Goal: Transaction & Acquisition: Purchase product/service

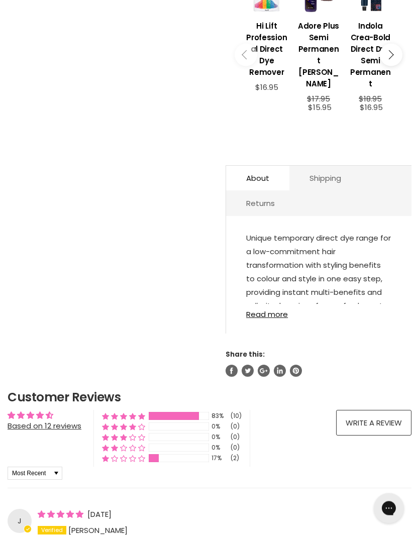
scroll to position [452, 0]
click at [262, 309] on link "Read more" at bounding box center [318, 311] width 145 height 15
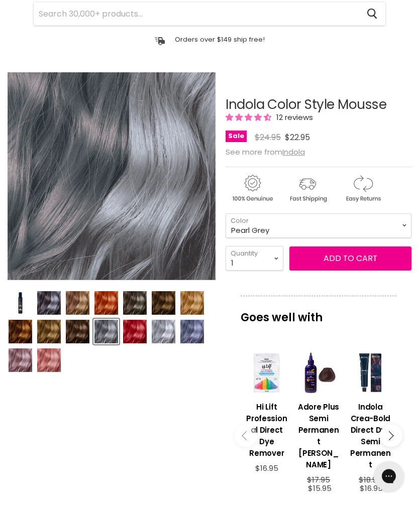
scroll to position [48, 0]
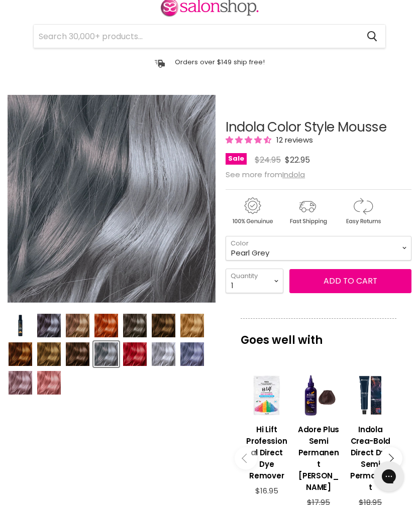
click at [80, 328] on img "Product thumbnails" at bounding box center [78, 326] width 24 height 24
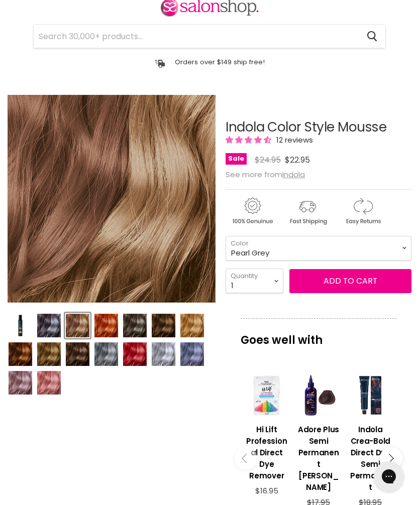
click at [166, 324] on img "Product thumbnails" at bounding box center [164, 326] width 24 height 24
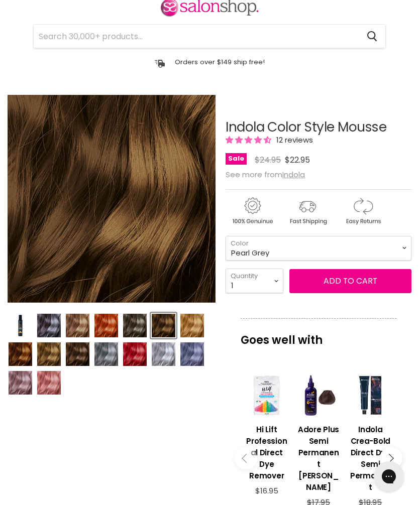
click at [46, 354] on img "Product thumbnails" at bounding box center [49, 355] width 24 height 24
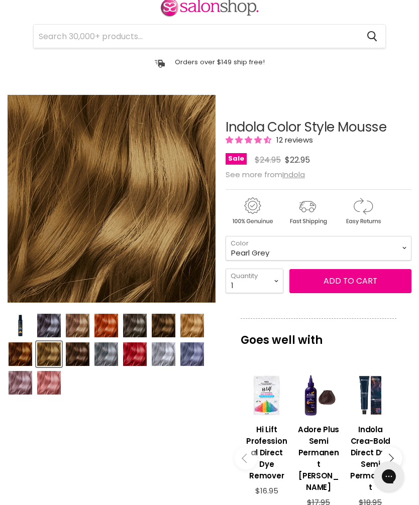
click at [79, 357] on img "Product thumbnails" at bounding box center [78, 355] width 24 height 24
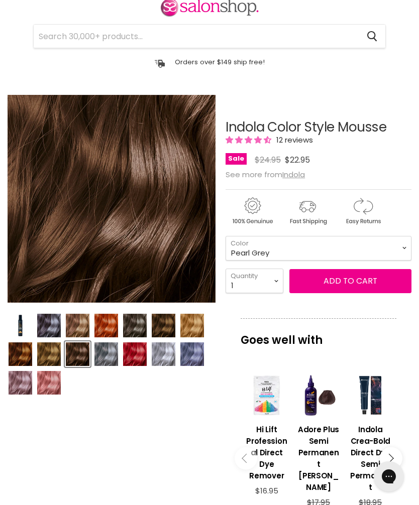
click at [163, 325] on img "Product thumbnails" at bounding box center [164, 326] width 24 height 24
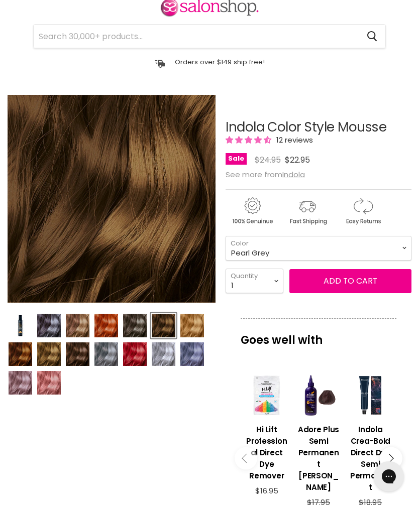
click at [26, 349] on img "Product thumbnails" at bounding box center [21, 355] width 24 height 24
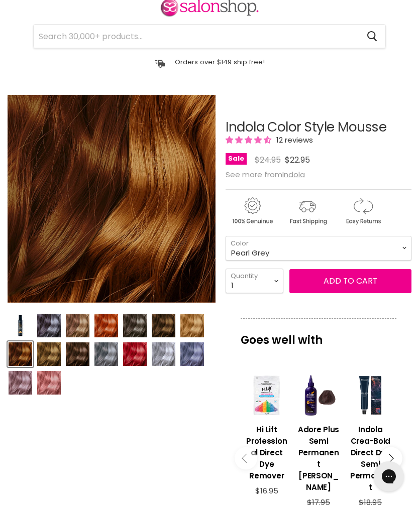
click at [48, 358] on img "Product thumbnails" at bounding box center [49, 355] width 24 height 24
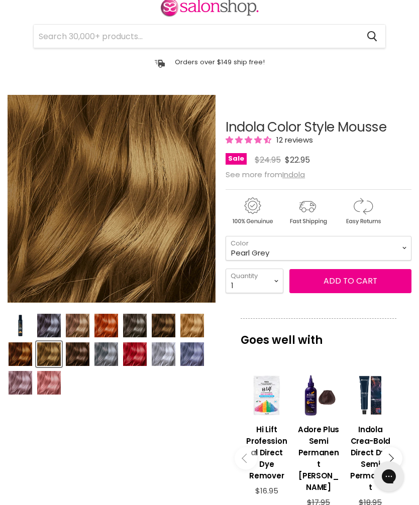
click at [78, 353] on img "Product thumbnails" at bounding box center [78, 355] width 24 height 24
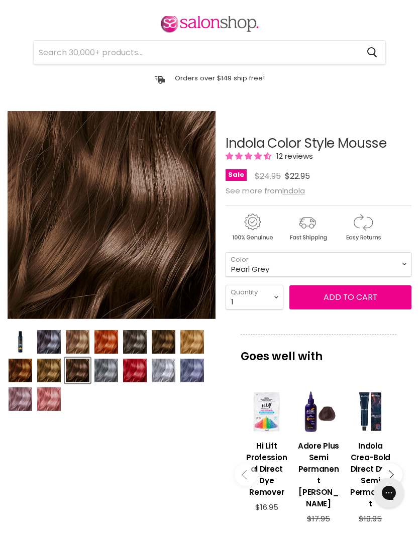
scroll to position [76, 0]
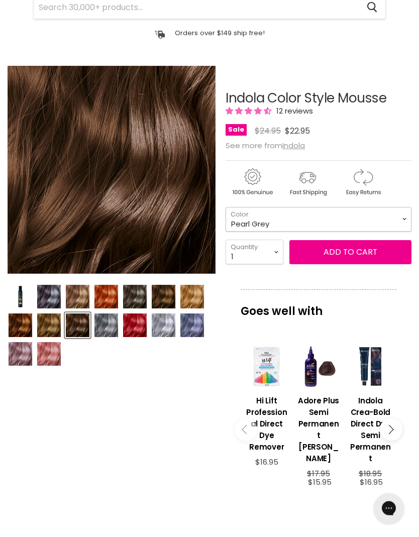
click at [399, 223] on select "Beige Blonde Honey Blonde Medium Blonde Dark Blonde Medium Brown Strawberry Ros…" at bounding box center [319, 219] width 186 height 25
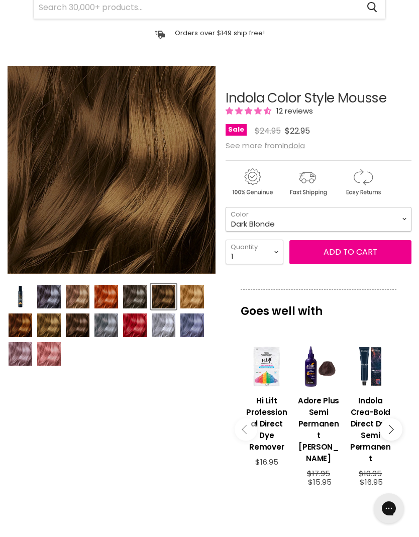
click at [404, 222] on select "Beige Blonde Honey Blonde Medium Blonde Dark Blonde Medium Brown Strawberry Ros…" at bounding box center [319, 219] width 186 height 25
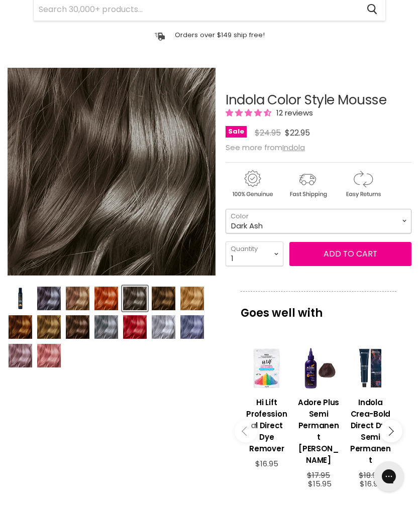
scroll to position [74, 0]
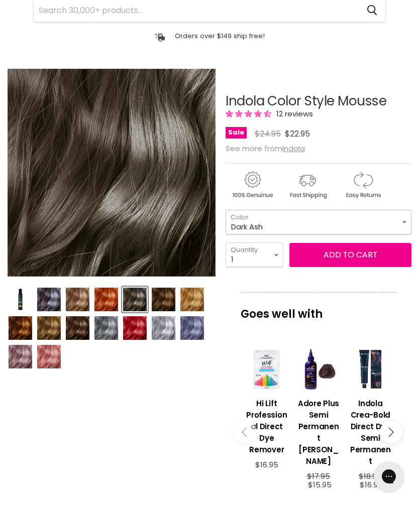
click at [403, 224] on select "Beige Blonde Honey Blonde Medium Blonde Dark Blonde Medium Brown Strawberry Ros…" at bounding box center [319, 222] width 186 height 25
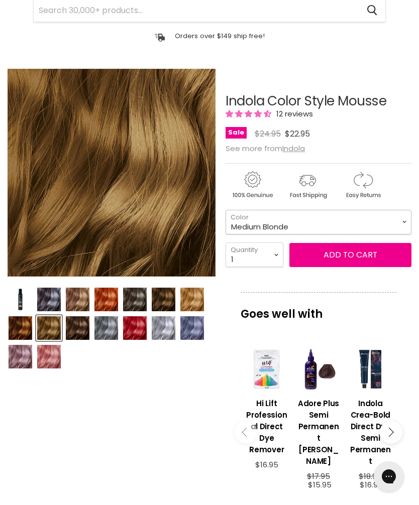
click at [401, 223] on select "Beige Blonde Honey Blonde Medium Blonde Dark Blonde Medium Brown Strawberry Ros…" at bounding box center [319, 222] width 186 height 25
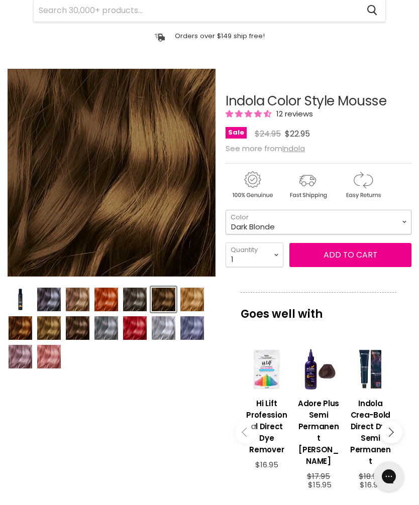
click at [398, 221] on select "Beige Blonde Honey Blonde Medium Blonde Dark Blonde Medium Brown Strawberry Ros…" at bounding box center [319, 222] width 186 height 25
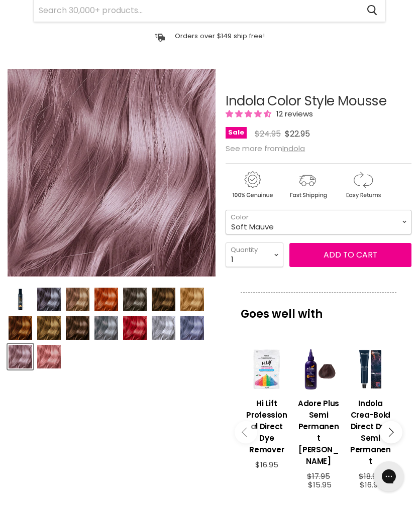
click at [399, 227] on select "Beige Blonde Honey Blonde Medium Blonde Dark Blonde Medium Brown Strawberry Ros…" at bounding box center [319, 222] width 186 height 25
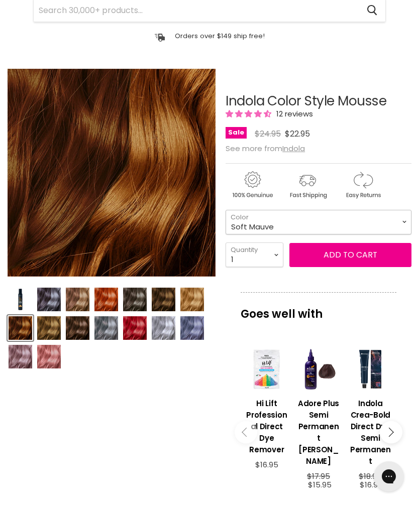
click at [399, 230] on select "Beige Blonde Honey Blonde Medium Blonde Dark Blonde Medium Brown Strawberry Ros…" at bounding box center [319, 222] width 186 height 25
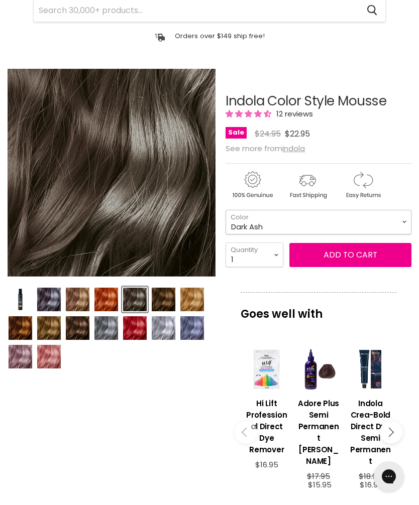
click at [405, 221] on select "Beige Blonde Honey Blonde Medium Blonde Dark Blonde Medium Brown Strawberry Ros…" at bounding box center [319, 222] width 186 height 25
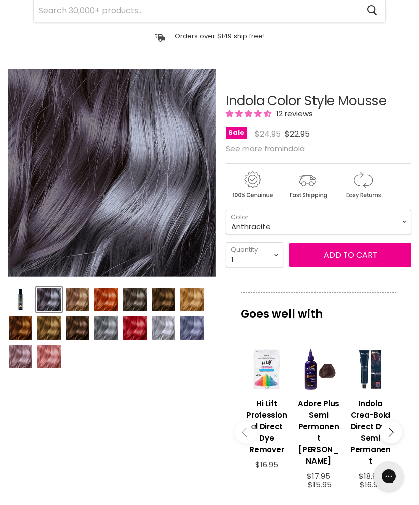
click at [403, 223] on select "Beige Blonde Honey Blonde Medium Blonde Dark Blonde Medium Brown Strawberry Ros…" at bounding box center [319, 222] width 186 height 25
select select "Dark Ash"
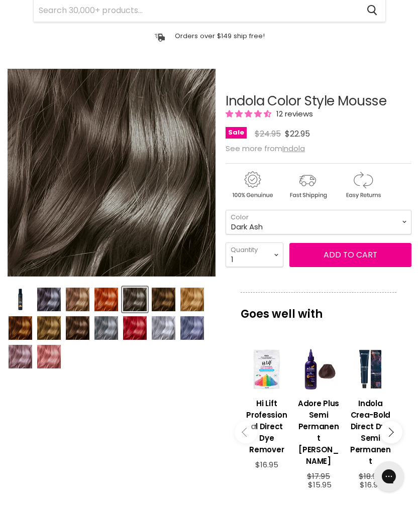
click at [351, 256] on button "Add to cart" at bounding box center [350, 255] width 122 height 24
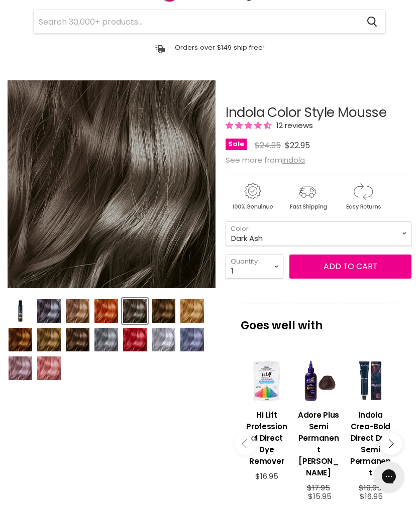
scroll to position [62, 0]
click at [345, 269] on button "Add to cart" at bounding box center [350, 267] width 122 height 24
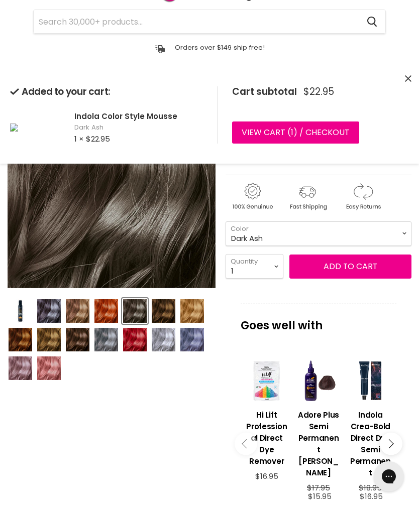
click at [354, 270] on button "Add to cart" at bounding box center [350, 267] width 122 height 24
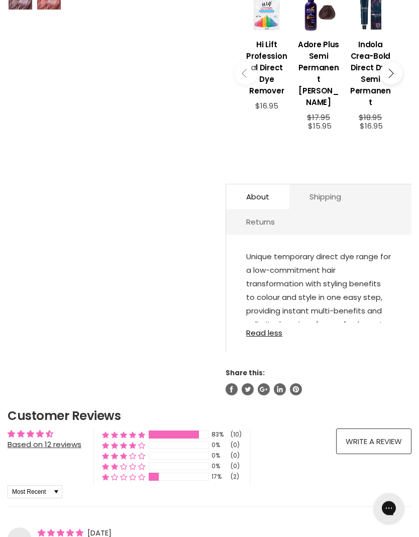
scroll to position [433, 0]
click at [272, 329] on link "Read less" at bounding box center [318, 329] width 145 height 15
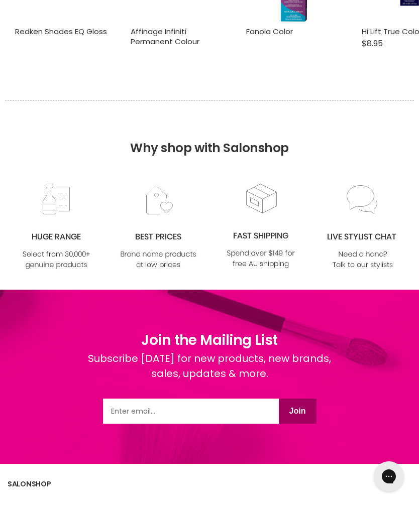
scroll to position [1697, 0]
